Goal: Task Accomplishment & Management: Complete application form

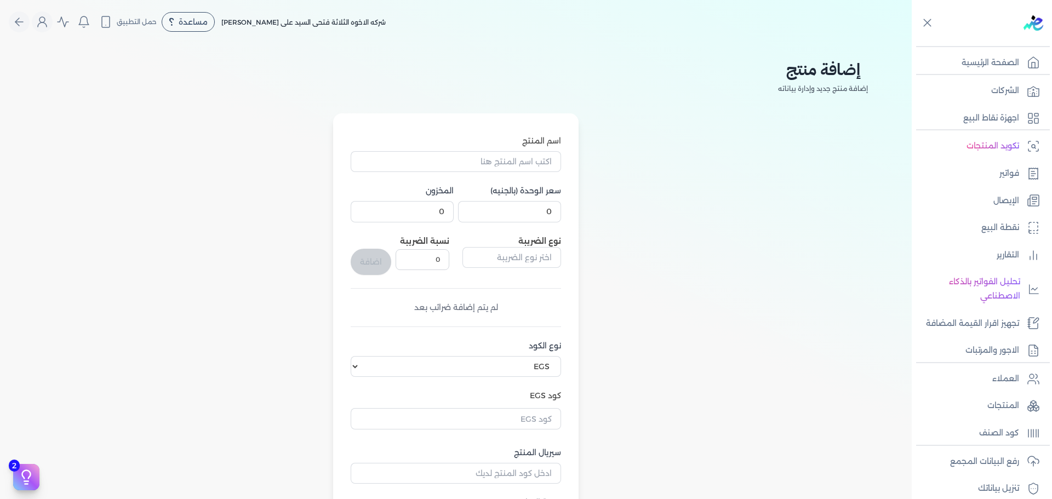
select select "EGS"
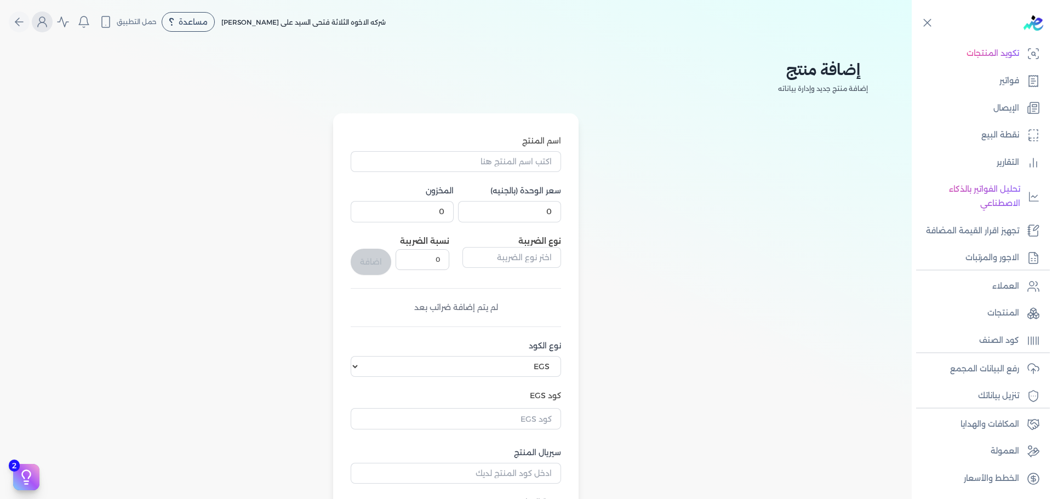
click at [44, 22] on icon "Global" at bounding box center [42, 21] width 13 height 13
click at [126, 136] on link "الحساب" at bounding box center [107, 138] width 132 height 22
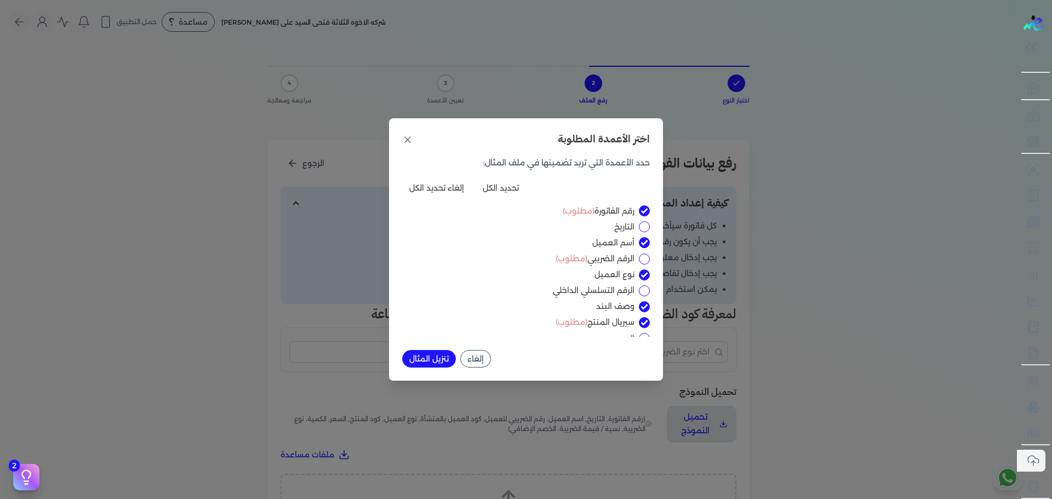
scroll to position [38, 0]
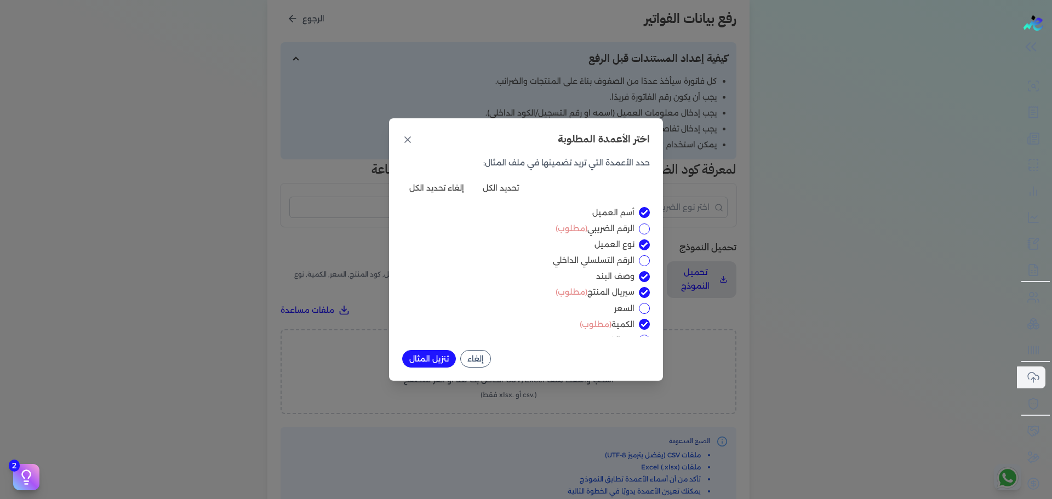
click at [939, 149] on div "اختر الأعمدة المطلوبة حدد الأعمدة التي تريد تضمينها في ملف المثال: تحديد الكل إ…" at bounding box center [526, 249] width 1052 height 499
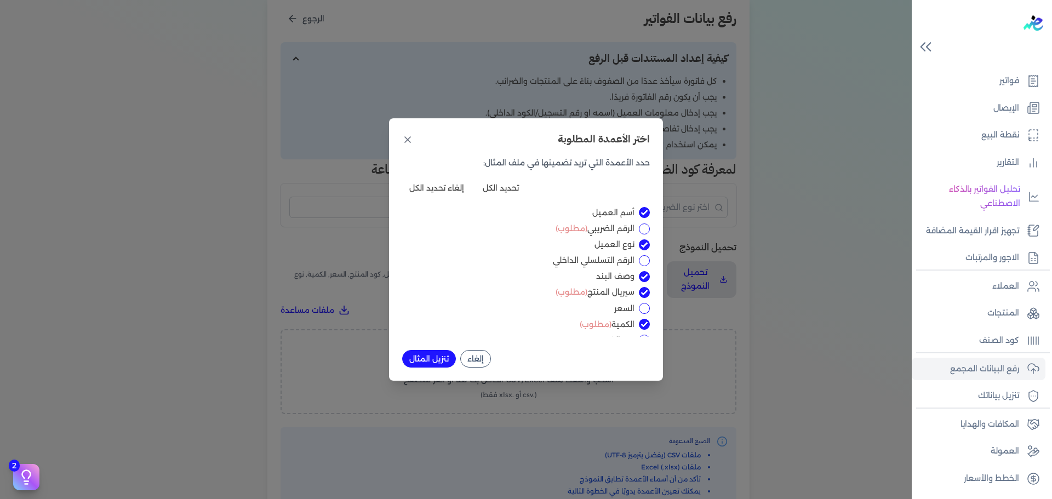
scroll to position [93, 0]
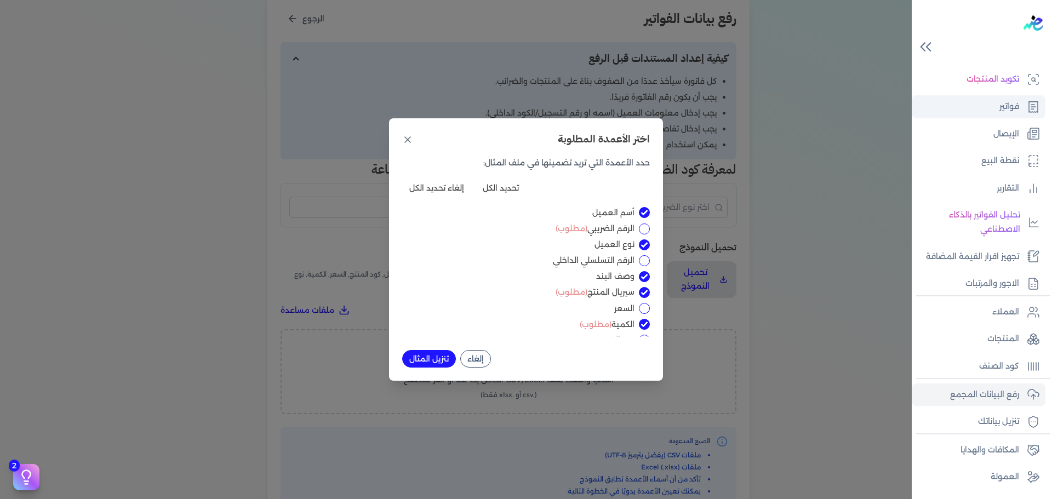
click at [1012, 106] on p "فواتير" at bounding box center [1009, 107] width 20 height 14
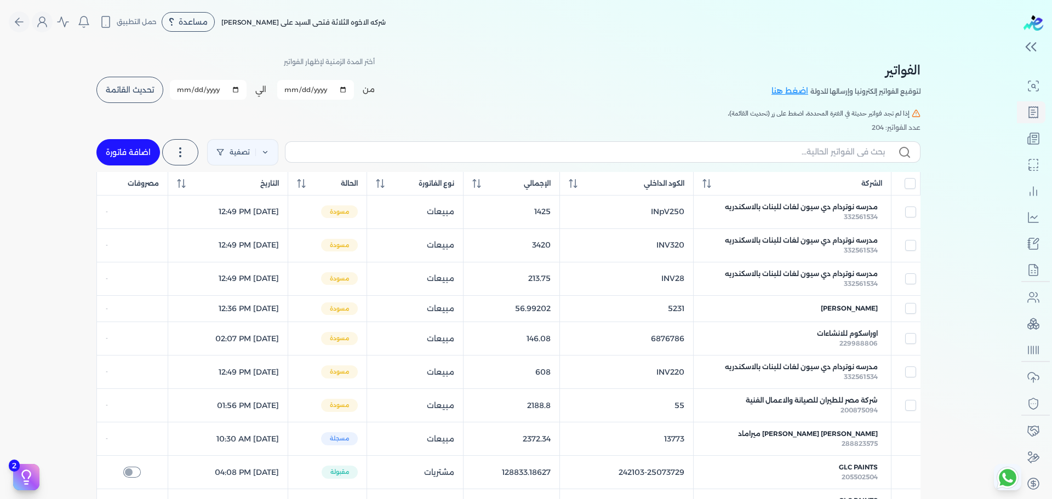
click at [139, 89] on span "تحديث القائمة" at bounding box center [130, 90] width 48 height 8
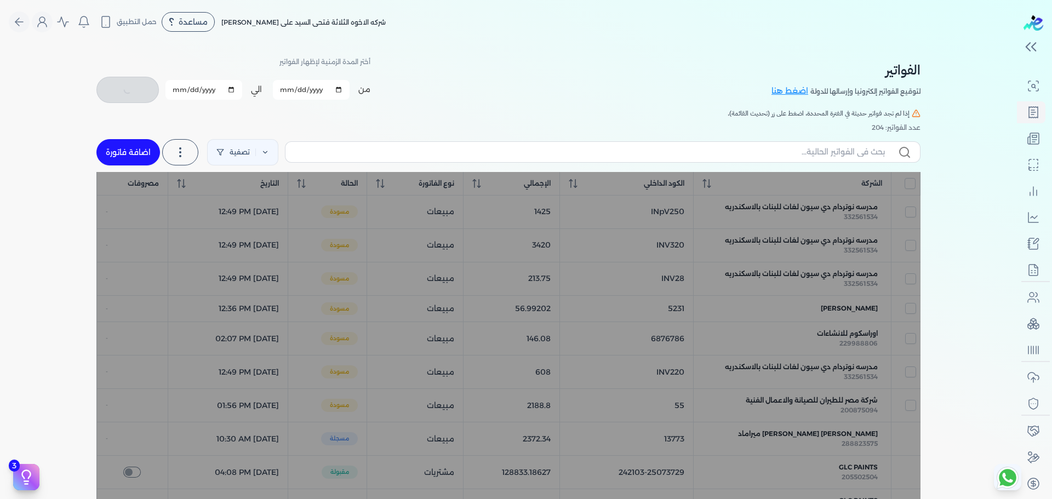
scroll to position [83, 0]
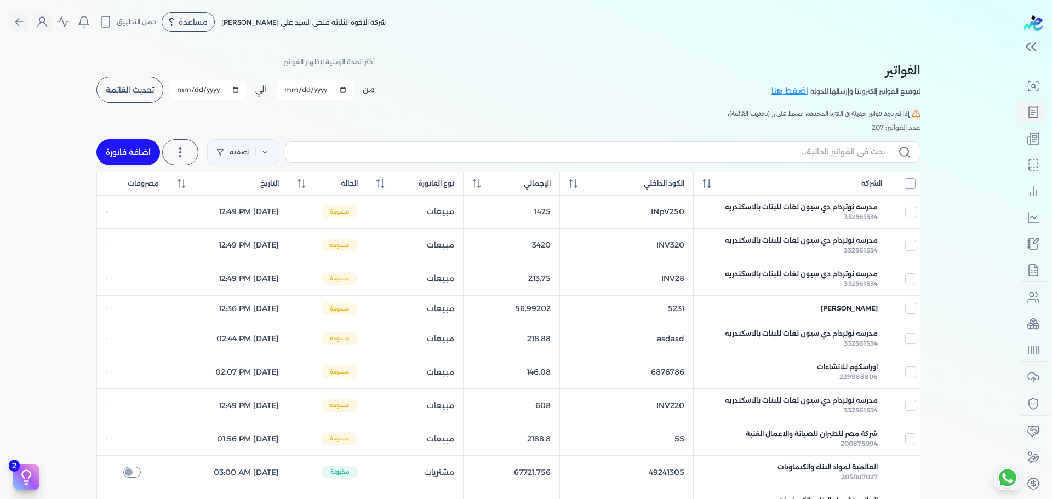
click at [913, 181] on input "All items unselected" at bounding box center [909, 183] width 11 height 11
checkbox input "true"
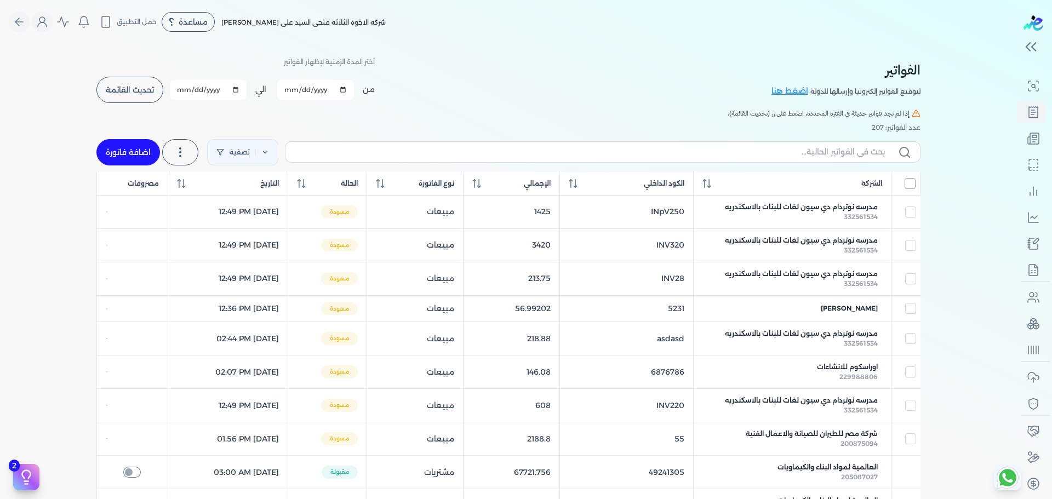
checkbox input "true"
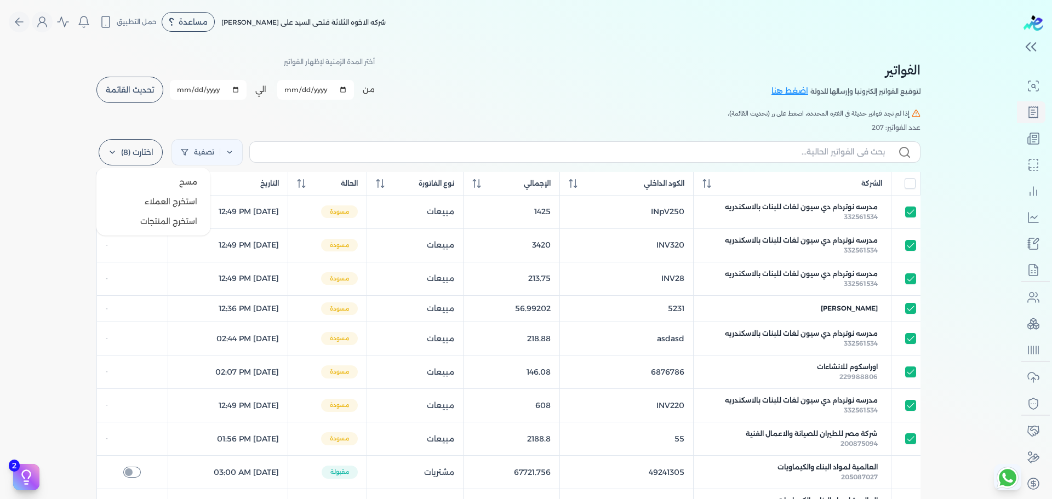
click at [137, 153] on label "اختارت (8)" at bounding box center [131, 152] width 64 height 26
click at [155, 183] on button "مسح" at bounding box center [153, 182] width 105 height 20
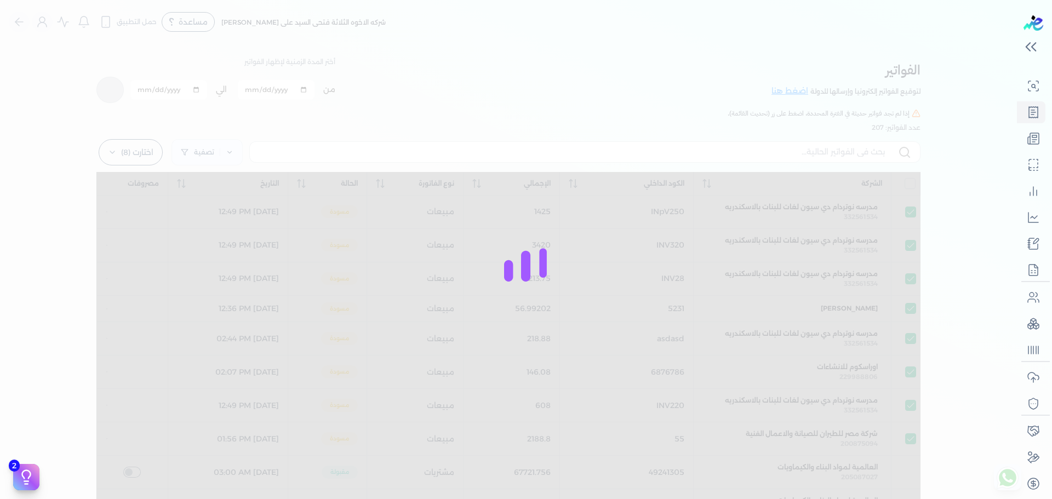
checkbox input "true"
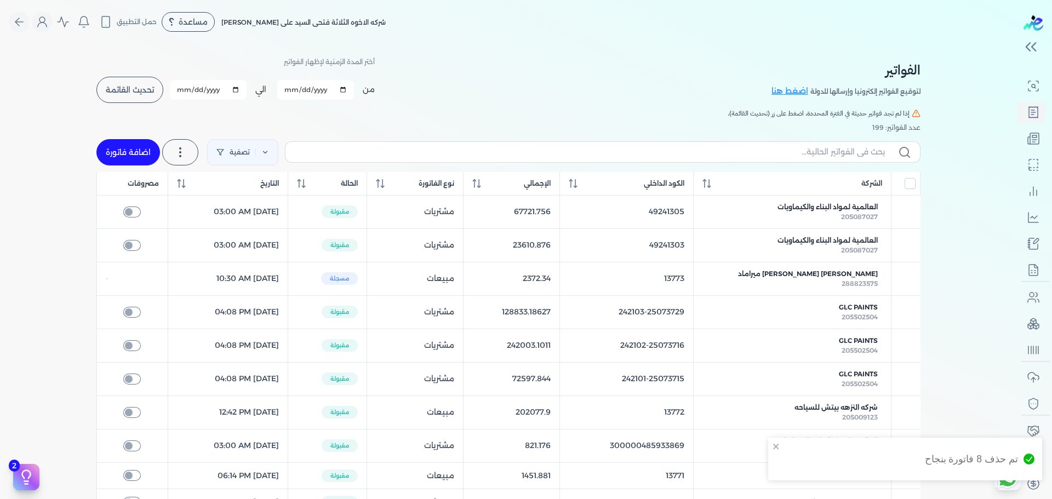
click at [121, 150] on link "اضافة فاتورة" at bounding box center [128, 152] width 64 height 26
select select "EGP"
select select "B"
select select "EGS"
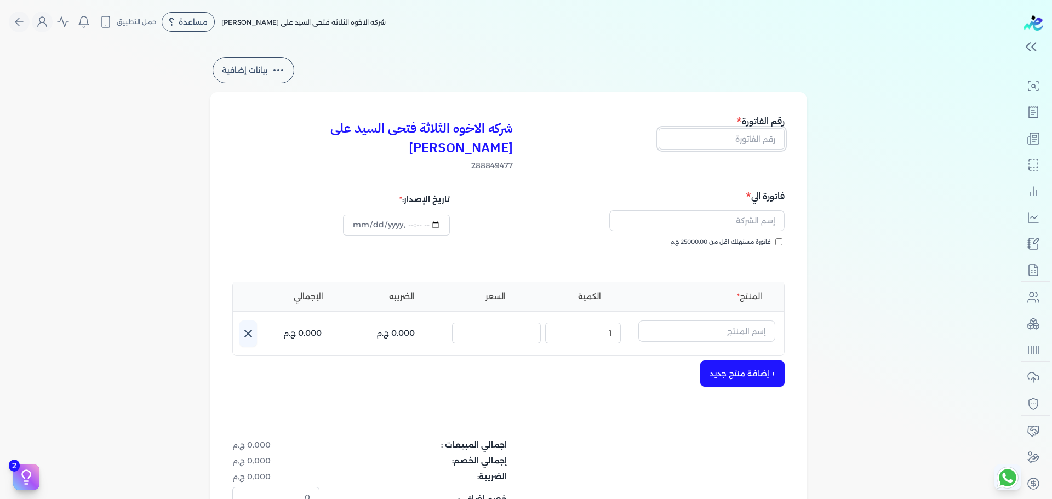
click at [737, 137] on input "text" at bounding box center [721, 138] width 126 height 21
type input "65465467"
click at [739, 210] on input "text" at bounding box center [696, 220] width 175 height 21
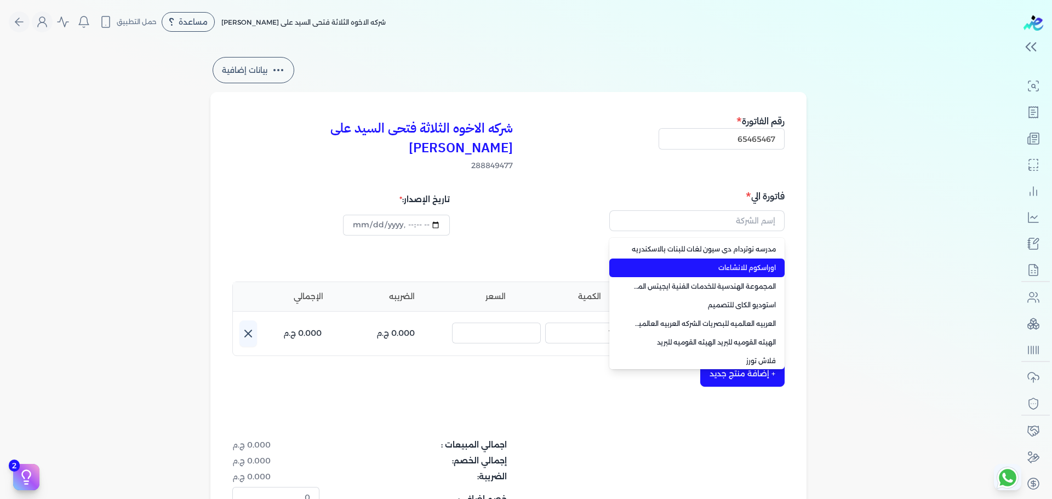
click at [766, 263] on span "اوراسكوم للانشاءات" at bounding box center [703, 268] width 145 height 10
type input "اوراسكوم للانشاءات"
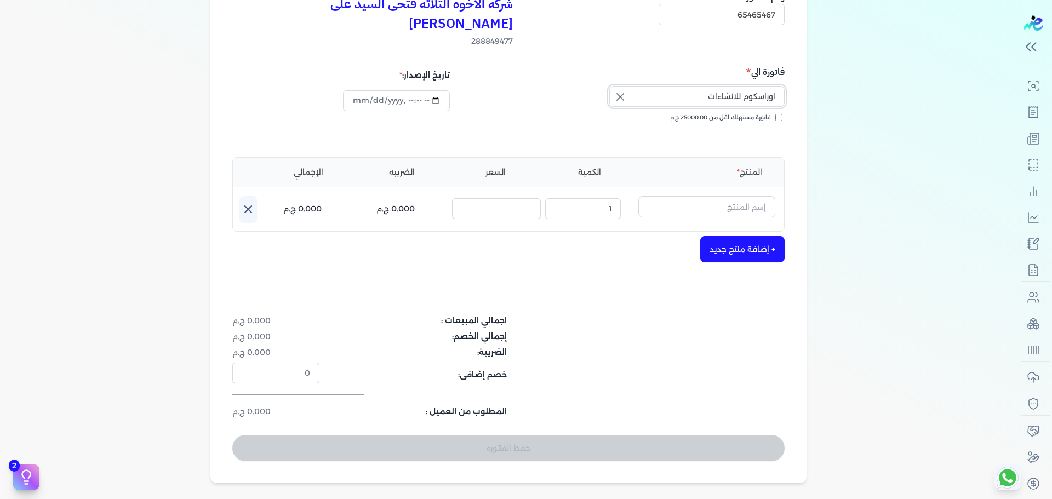
scroll to position [189, 0]
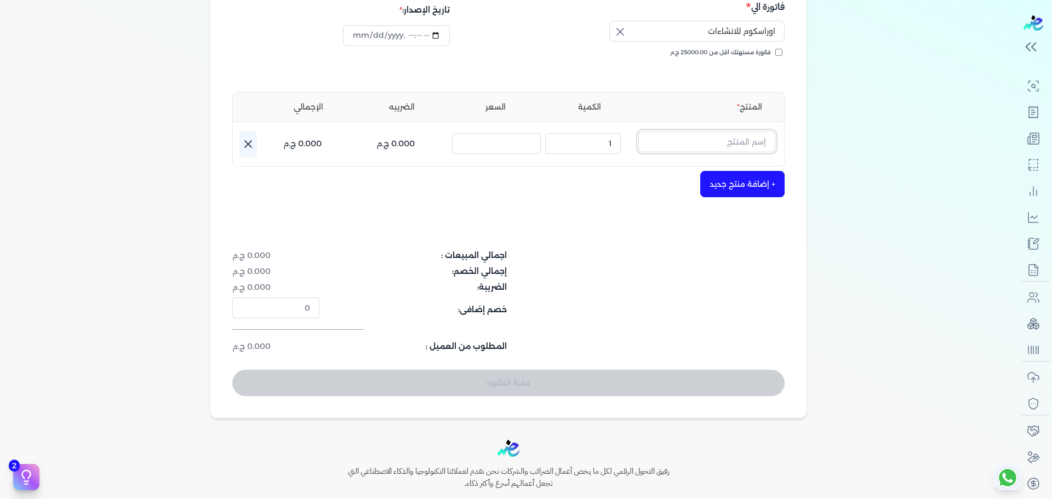
click at [719, 131] on input "text" at bounding box center [706, 141] width 137 height 21
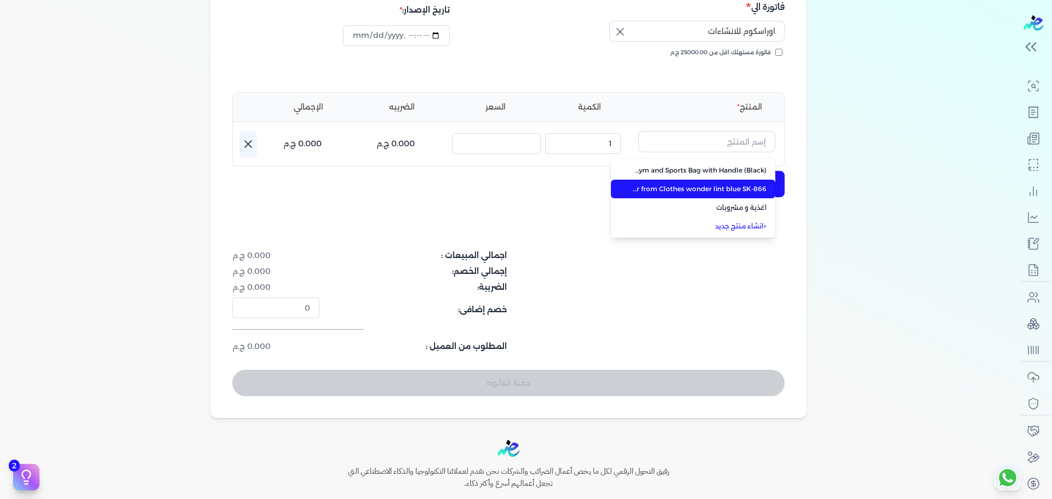
click at [719, 184] on span "Sokany Electric Rechargeable Lint Remover from Clothes wonder lint blue SK-866" at bounding box center [700, 189] width 134 height 10
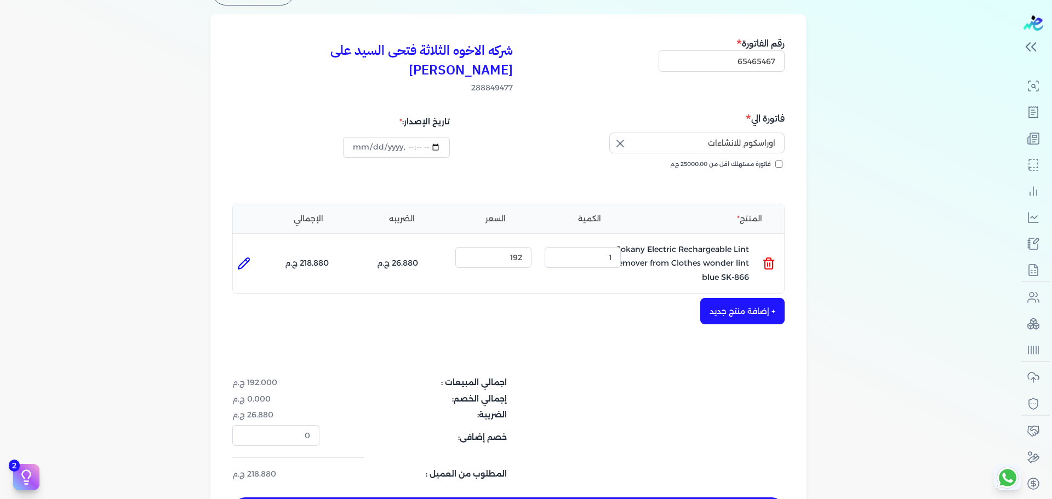
scroll to position [79, 0]
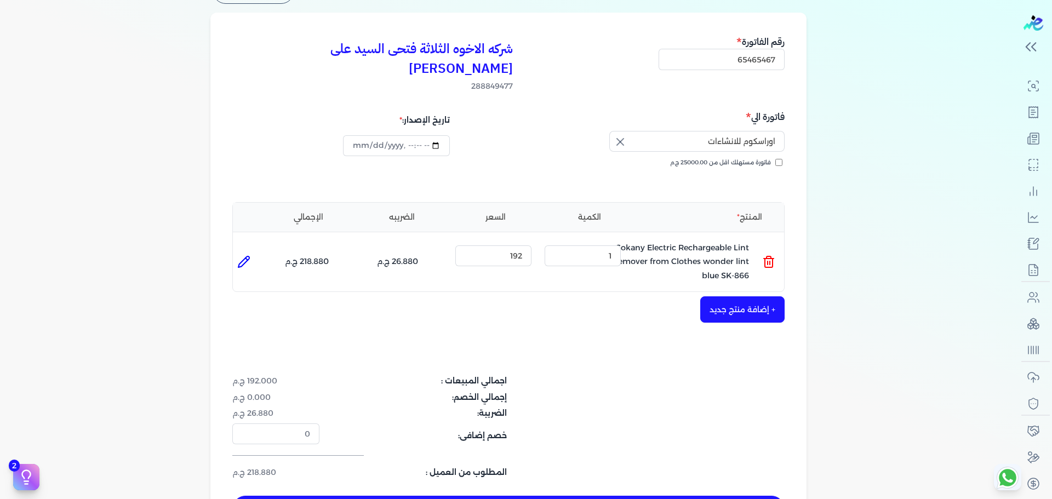
type input "[DATE]"
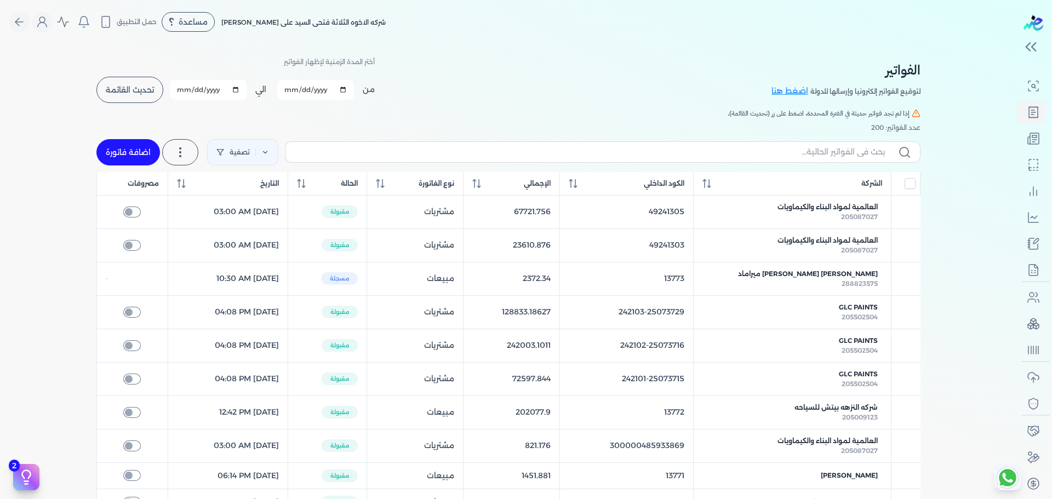
click at [129, 86] on span "تحديث القائمة" at bounding box center [130, 90] width 48 height 8
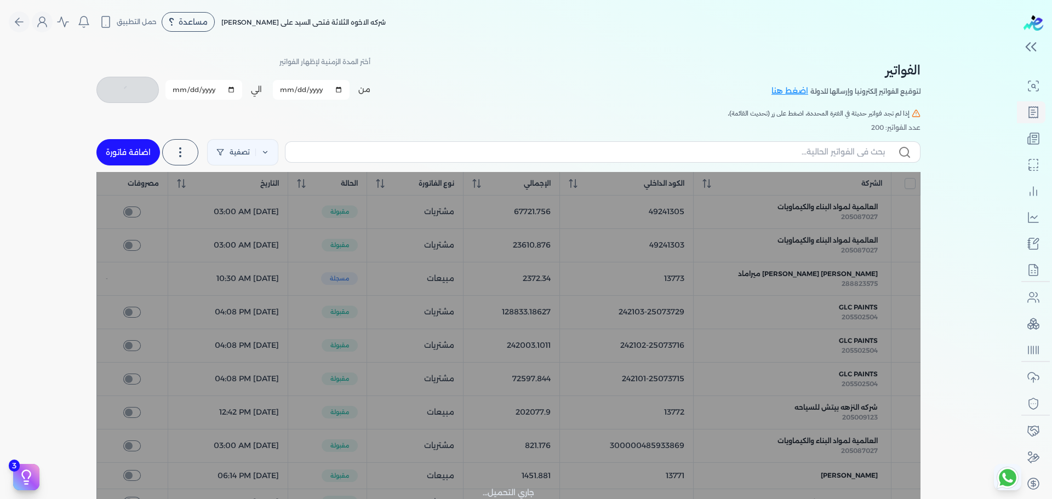
checkbox input "false"
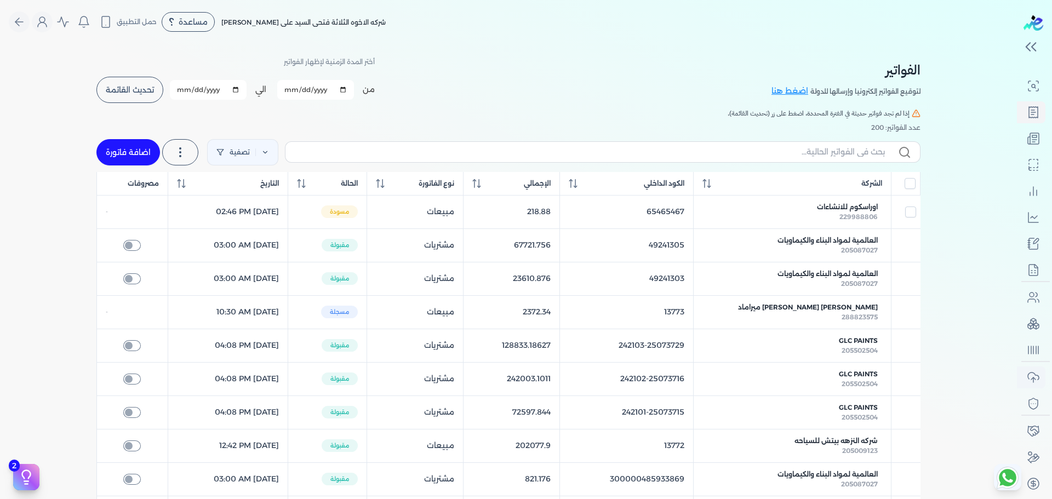
scroll to position [83, 0]
click at [81, 236] on div "الفواتير لتوقيع الفواتير إلكترونيا وإرسالها للدولة اضغط هنا أختر المدة الزمنية …" at bounding box center [508, 432] width 1016 height 776
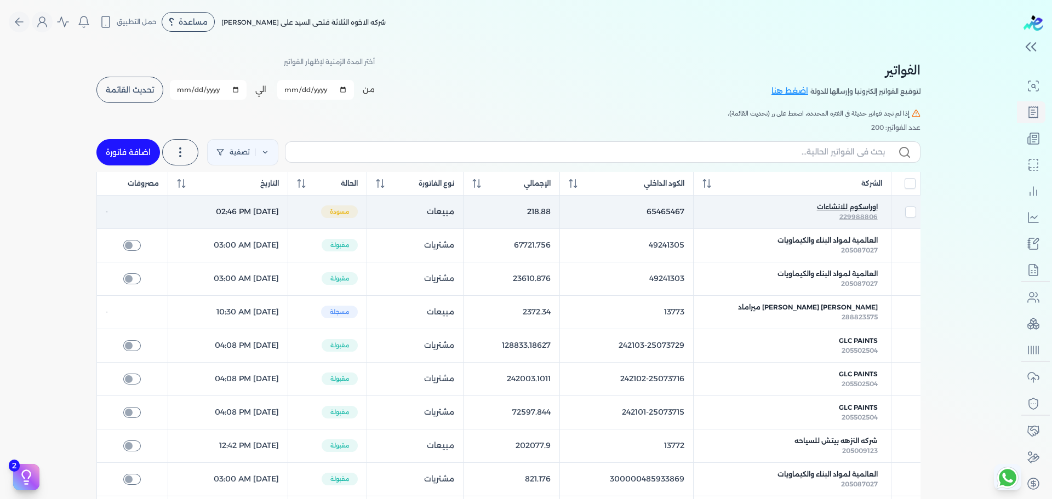
click at [848, 217] on span "229988806" at bounding box center [858, 216] width 38 height 8
select select "EGP"
select select "B"
select select "EGS"
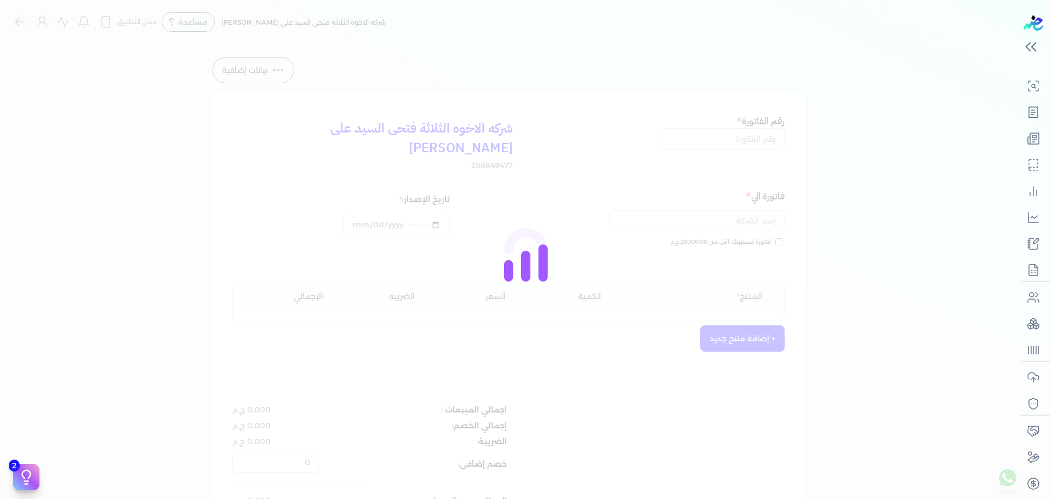
type input "65465467"
type input "اوراسكوم للانشاءات"
type input "[DATE]T14:46:33"
type input "[DATE]"
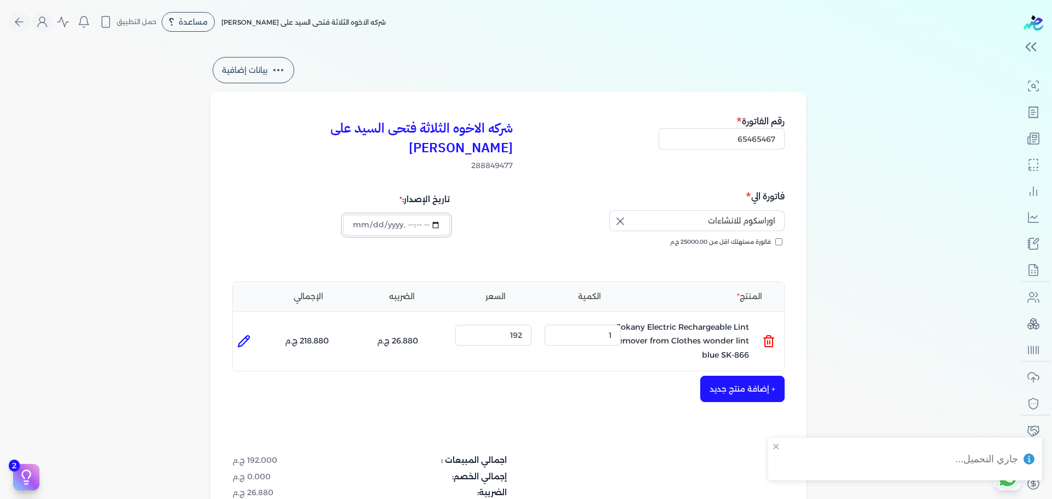
click at [403, 215] on input "datetime-local" at bounding box center [396, 225] width 106 height 21
click at [438, 215] on input "datetime-local" at bounding box center [396, 225] width 106 height 21
type input "[DATE]T13:46:33"
click at [576, 384] on div "شركه الاخوه الثلاثة فتحى السيد على [PERSON_NAME] 288849477 رقم الفاتورة 6546546…" at bounding box center [508, 357] width 596 height 531
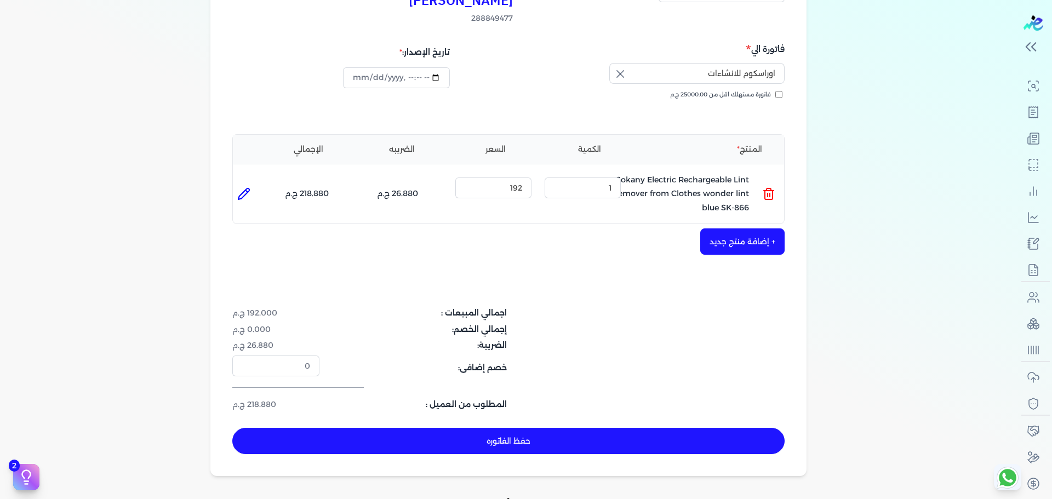
scroll to position [272, 0]
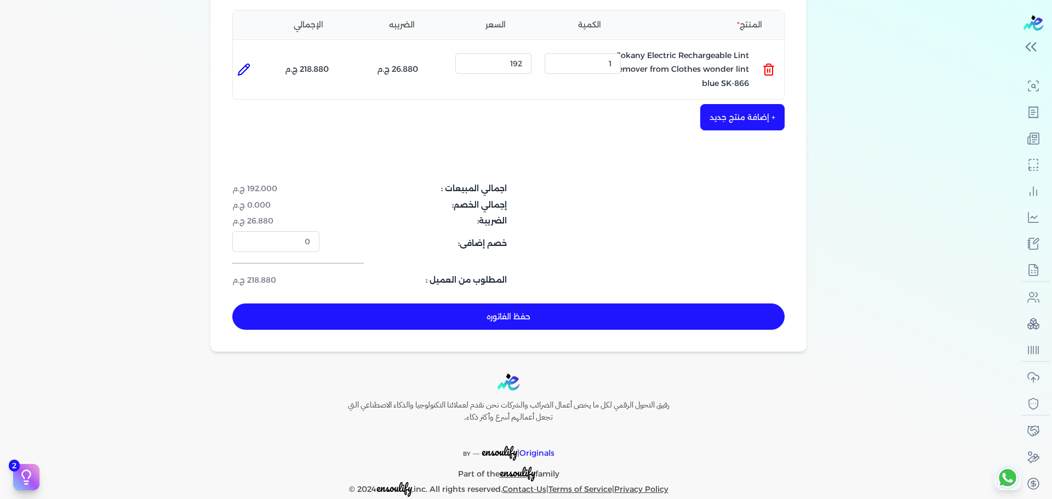
click at [475, 303] on button "حفظ الفاتوره" at bounding box center [508, 316] width 552 height 26
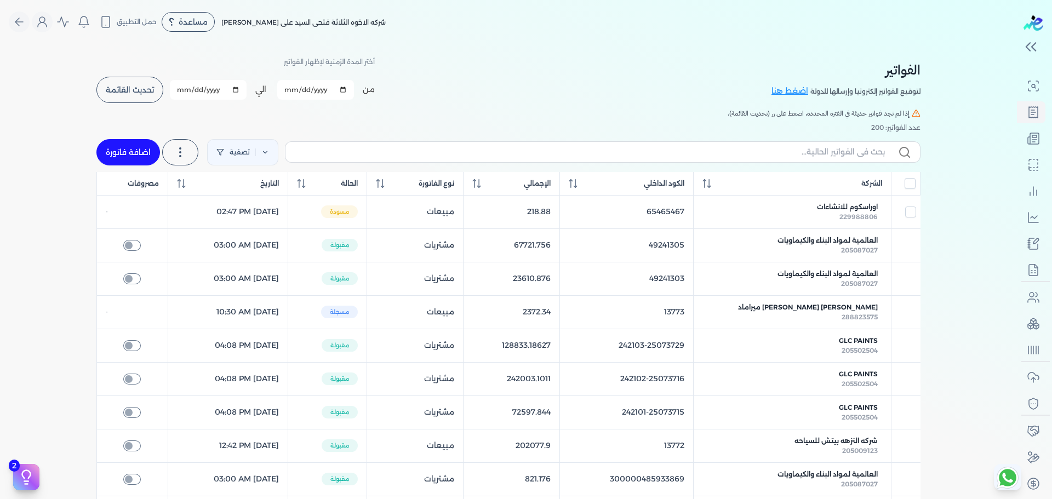
click at [125, 97] on button "تحديث القائمة" at bounding box center [129, 90] width 67 height 26
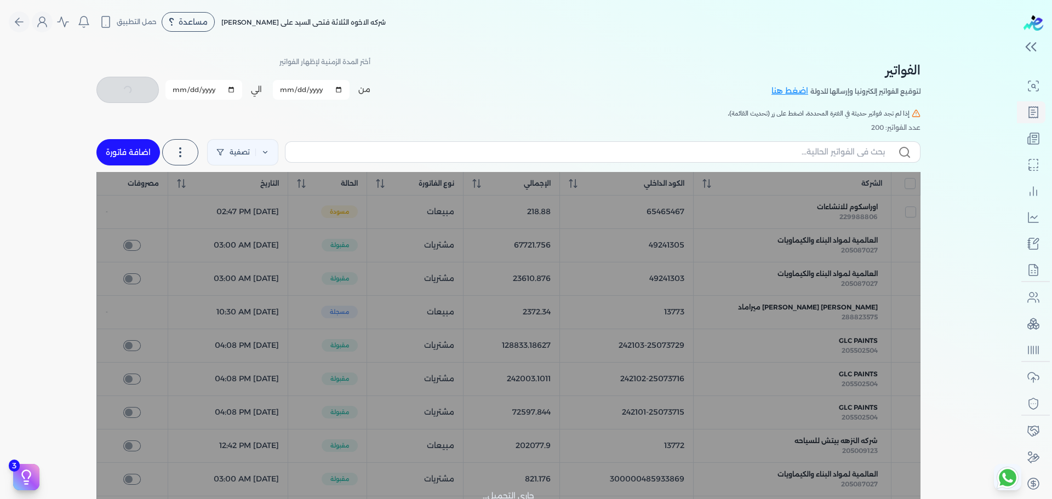
checkbox input "false"
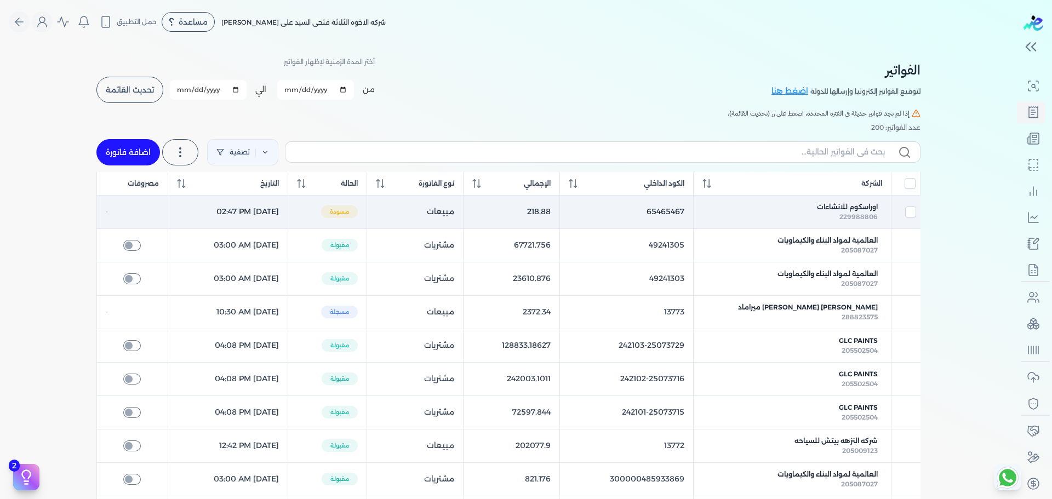
click at [288, 213] on td "[DATE] 02:47 PM" at bounding box center [228, 211] width 120 height 33
checkbox input "true"
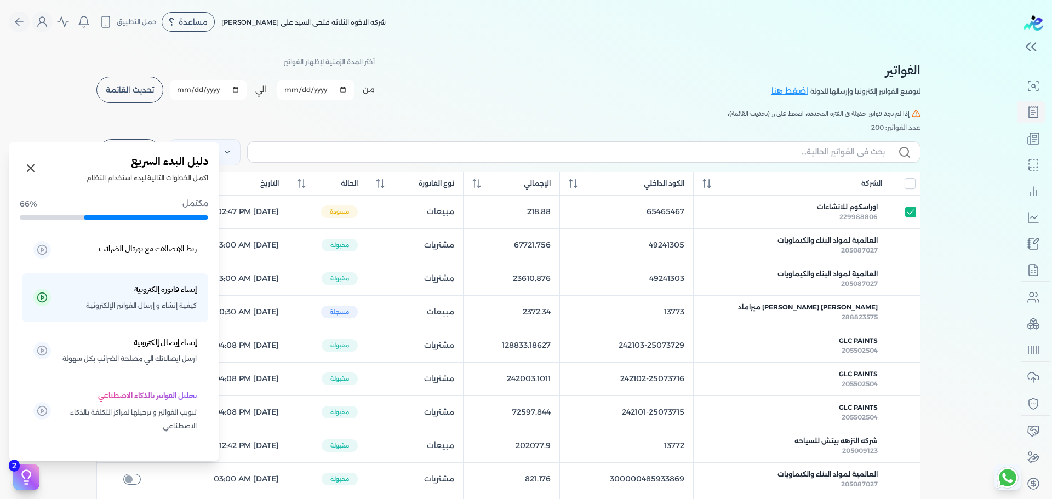
click at [30, 483] on icon at bounding box center [26, 477] width 16 height 16
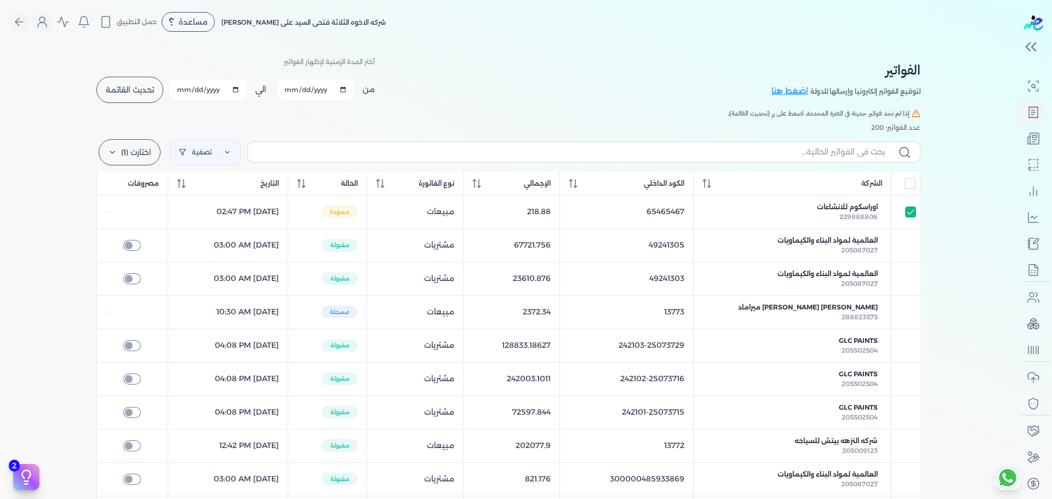
click at [599, 133] on div "تصفية اختارت (1) مسح استخرج العملاء استخرج المنتجات" at bounding box center [508, 152] width 824 height 39
